Goal: Task Accomplishment & Management: Manage account settings

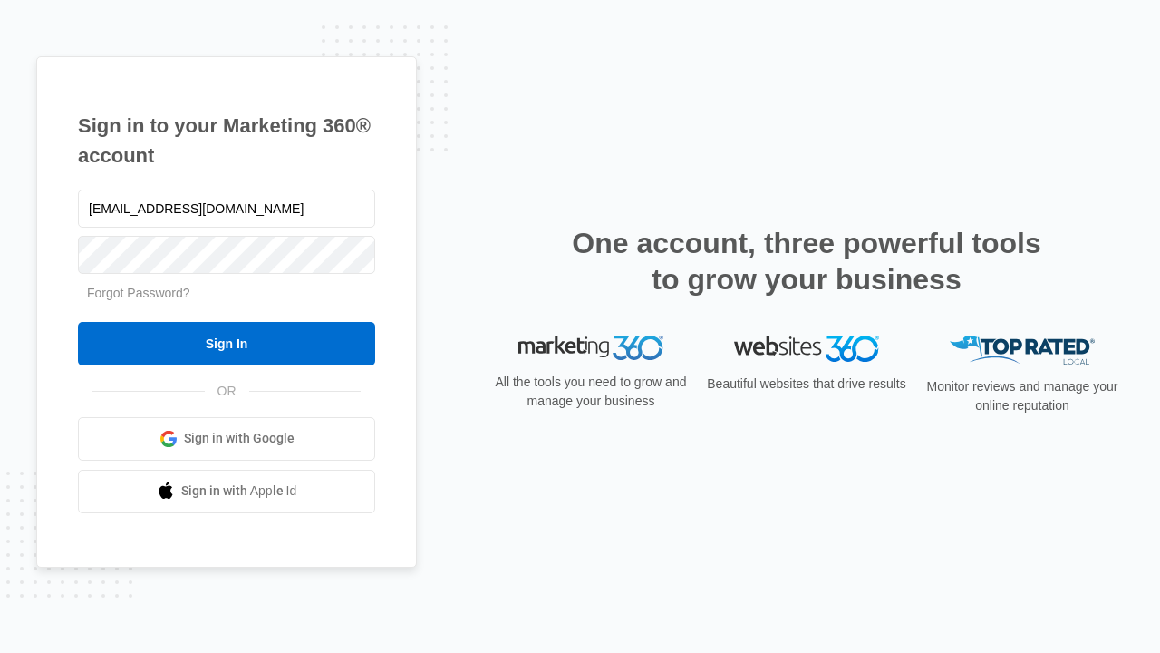
type input "dankie614@gmail.com"
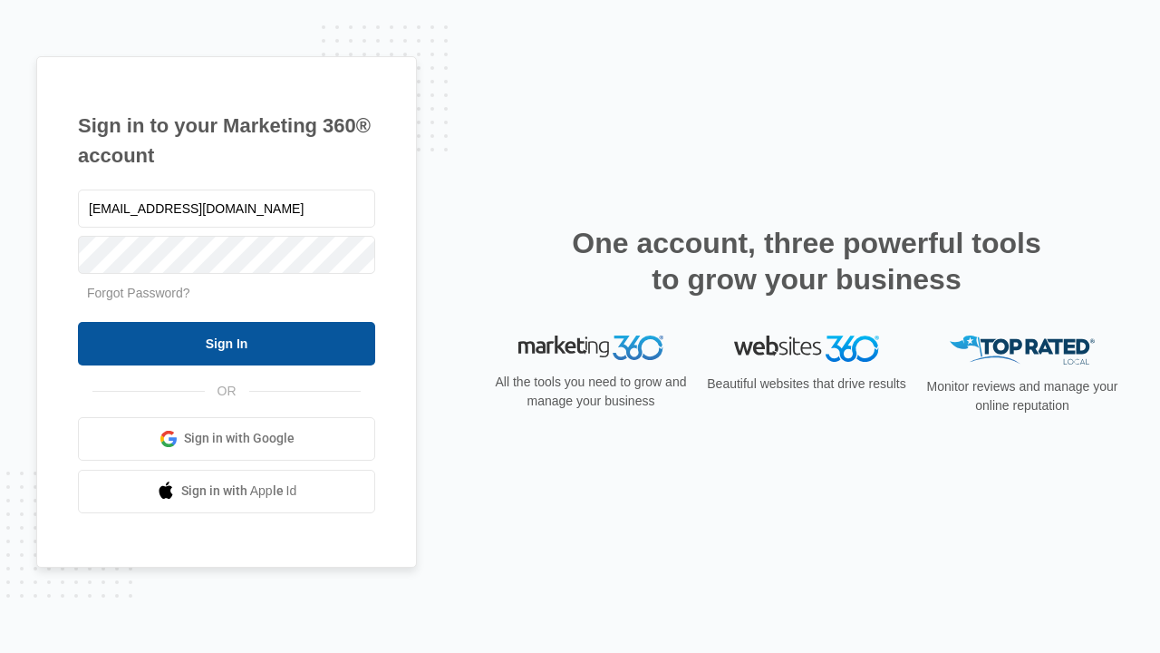
click at [227, 343] on input "Sign In" at bounding box center [226, 344] width 297 height 44
